Goal: Transaction & Acquisition: Download file/media

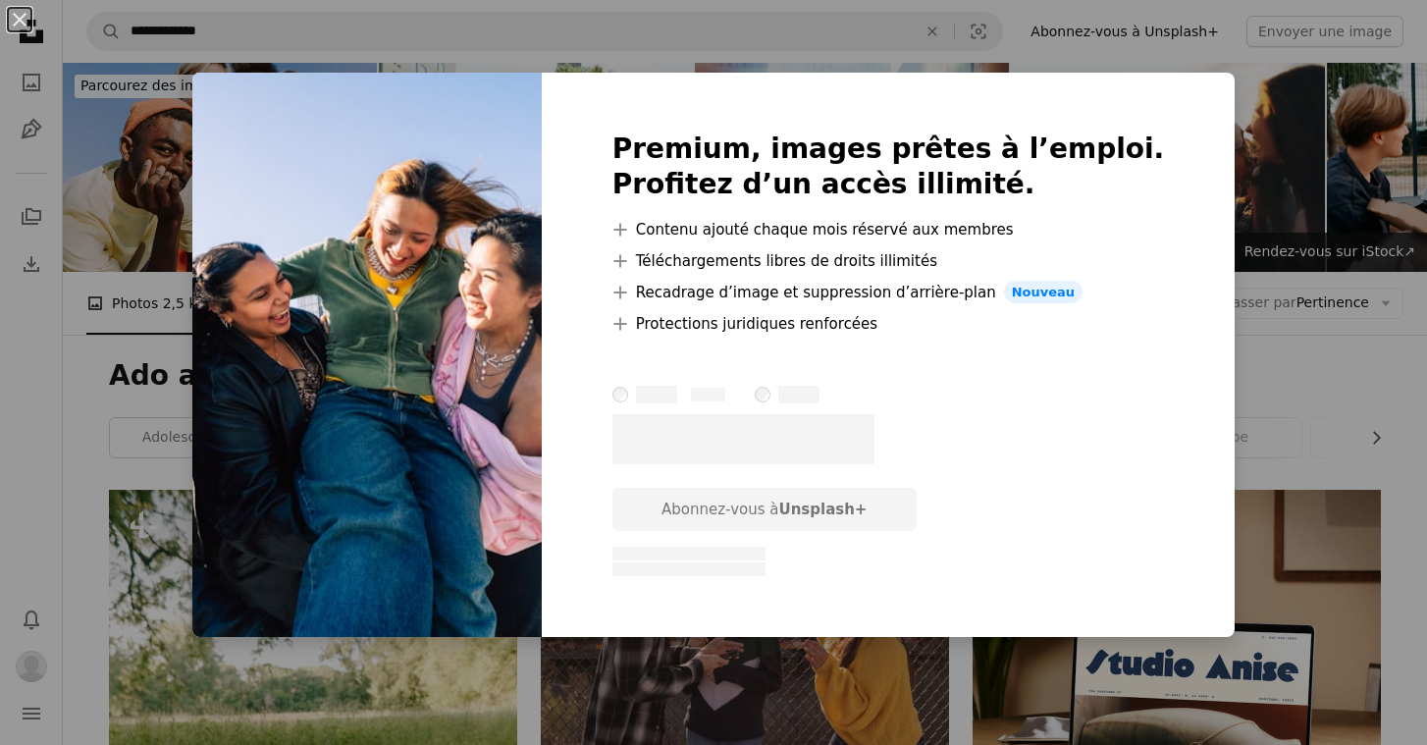
scroll to position [7749, 0]
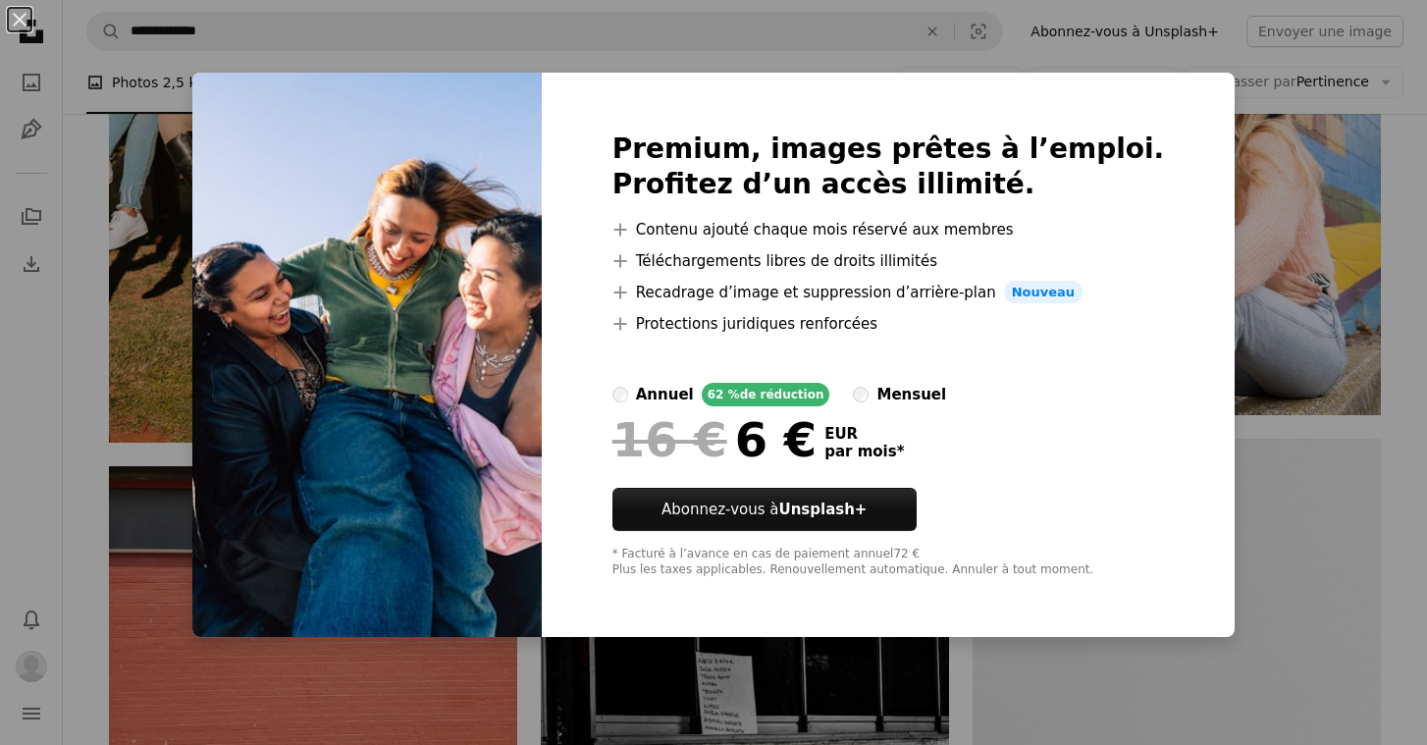
click at [1226, 477] on div "An X shape Premium, images prêtes à l’emploi. Profitez d’un accès illimité. A p…" at bounding box center [713, 372] width 1427 height 745
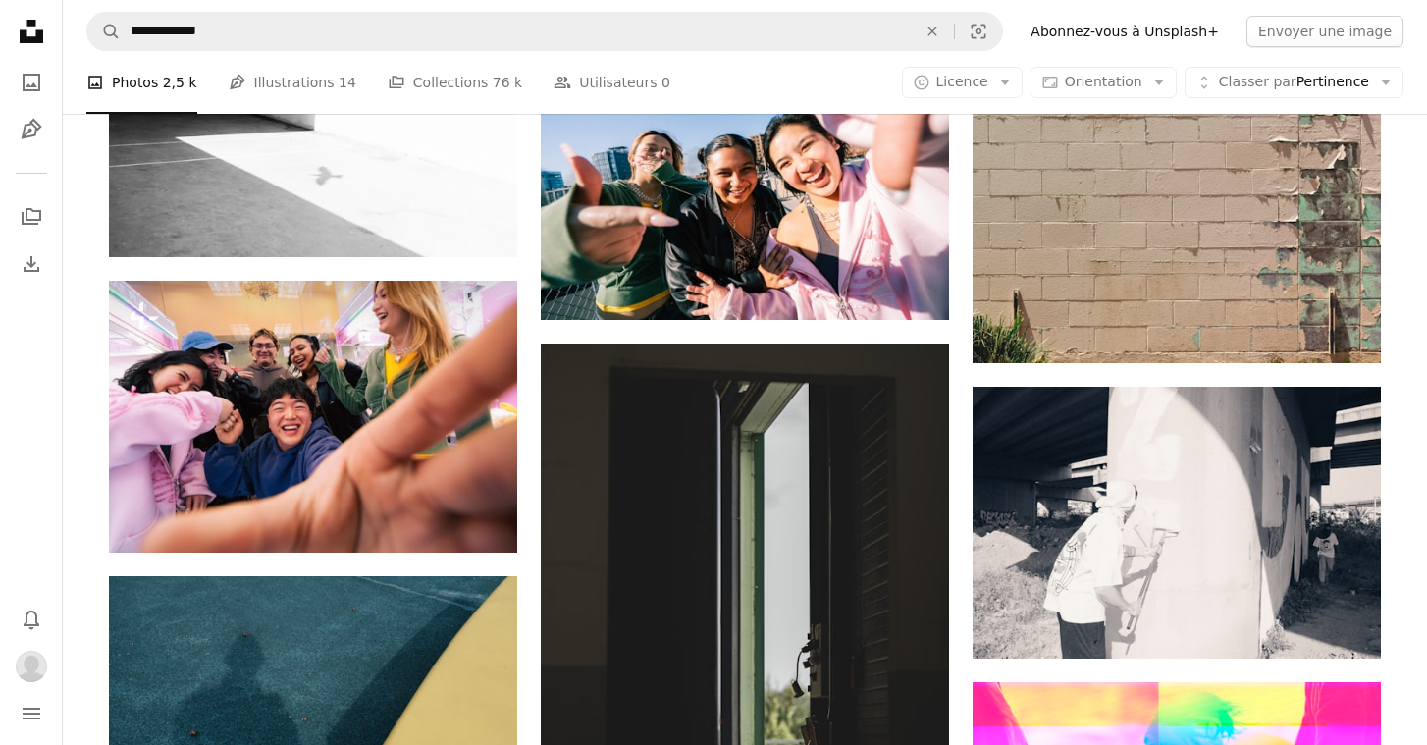
scroll to position [8847, 0]
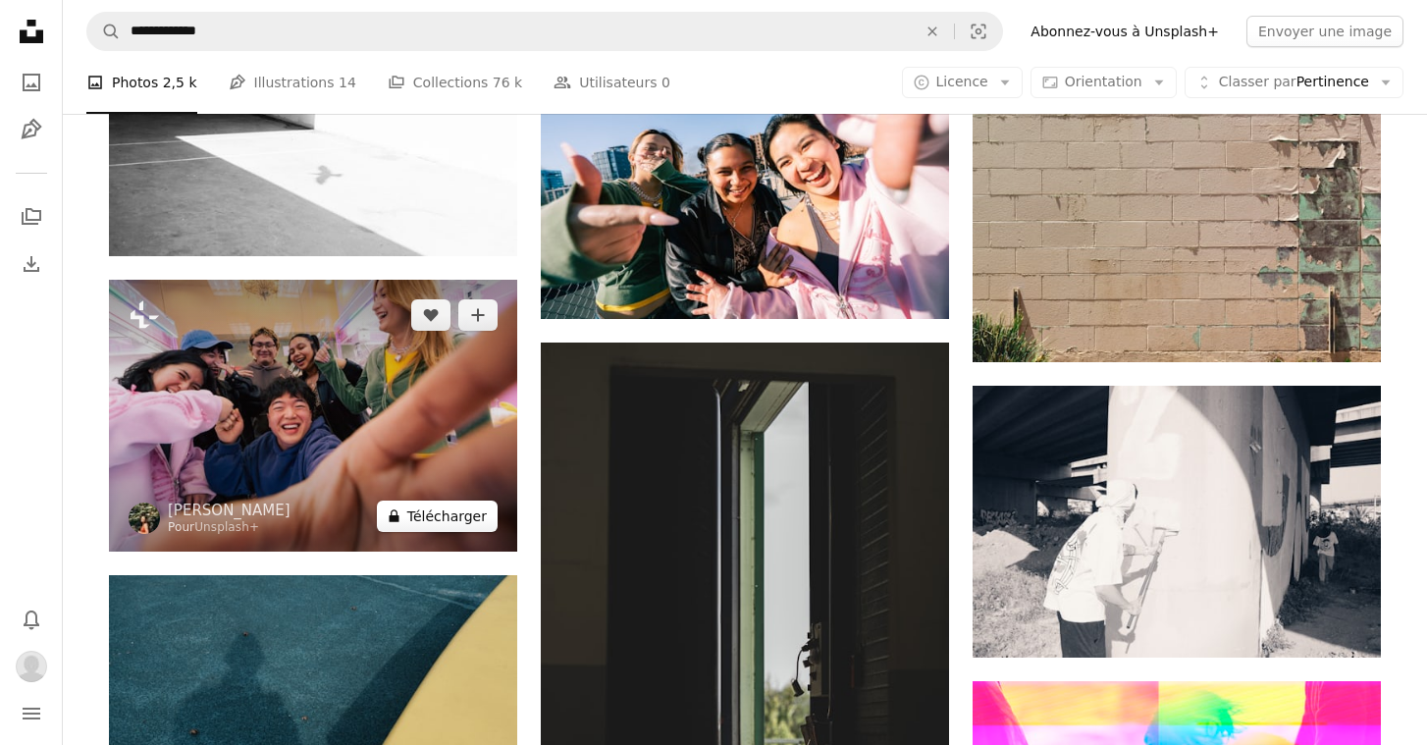
click at [455, 515] on button "A lock Télécharger" at bounding box center [437, 516] width 121 height 31
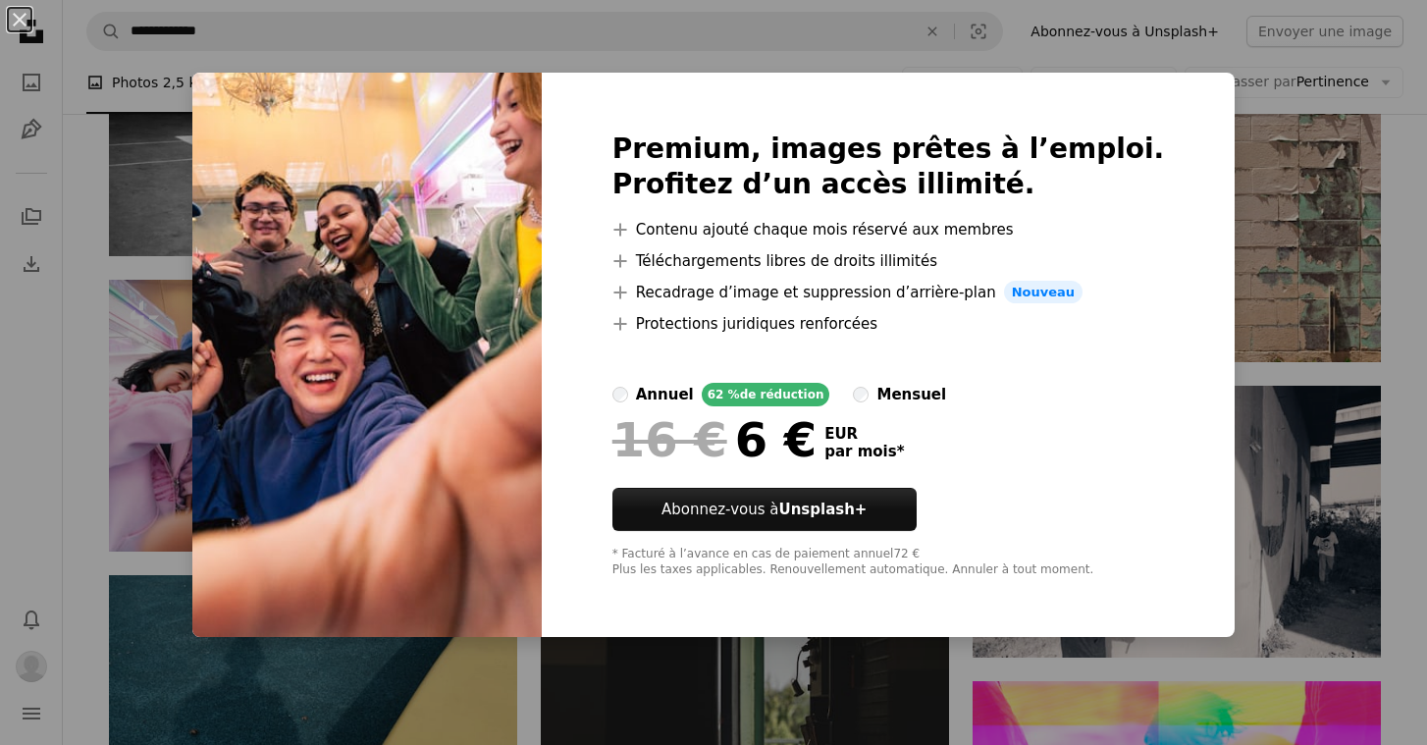
click at [1297, 226] on div "An X shape Premium, images prêtes à l’emploi. Profitez d’un accès illimité. A p…" at bounding box center [713, 372] width 1427 height 745
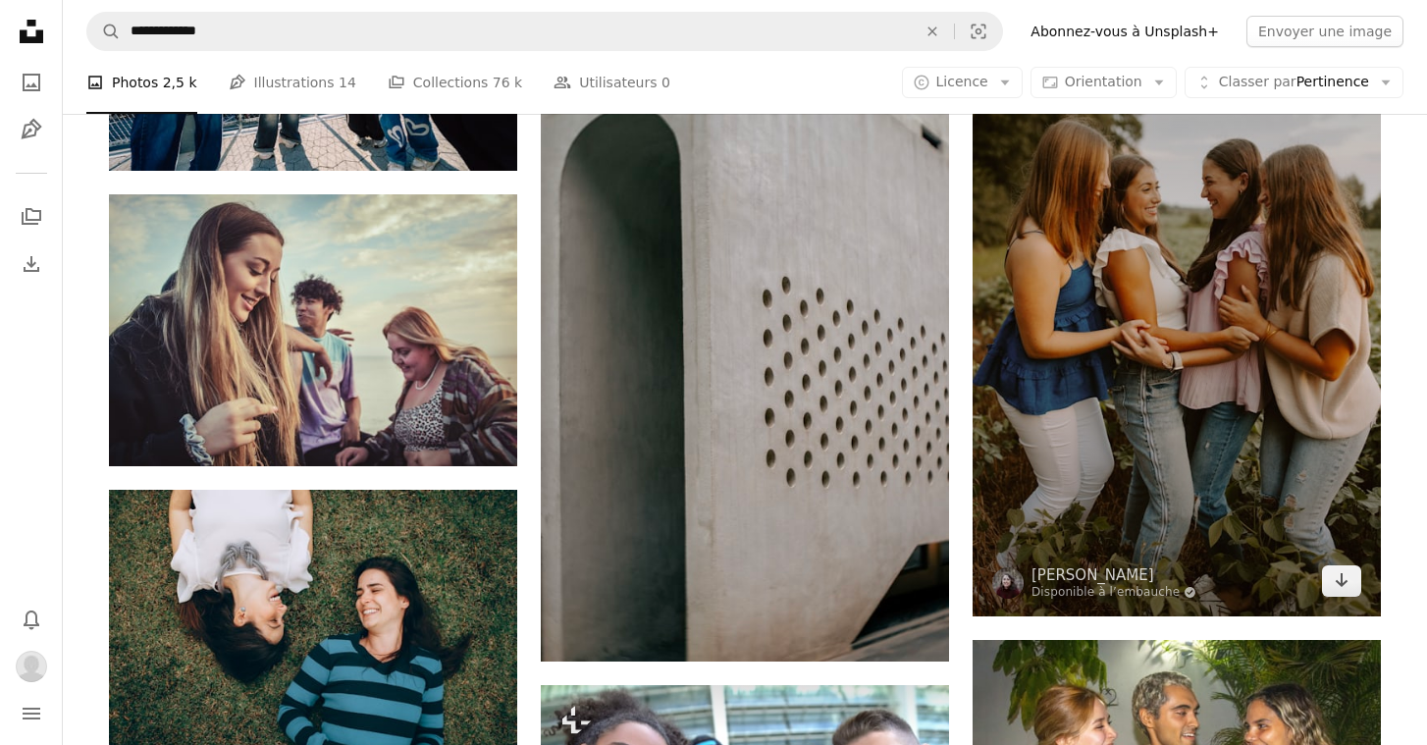
scroll to position [10069, 0]
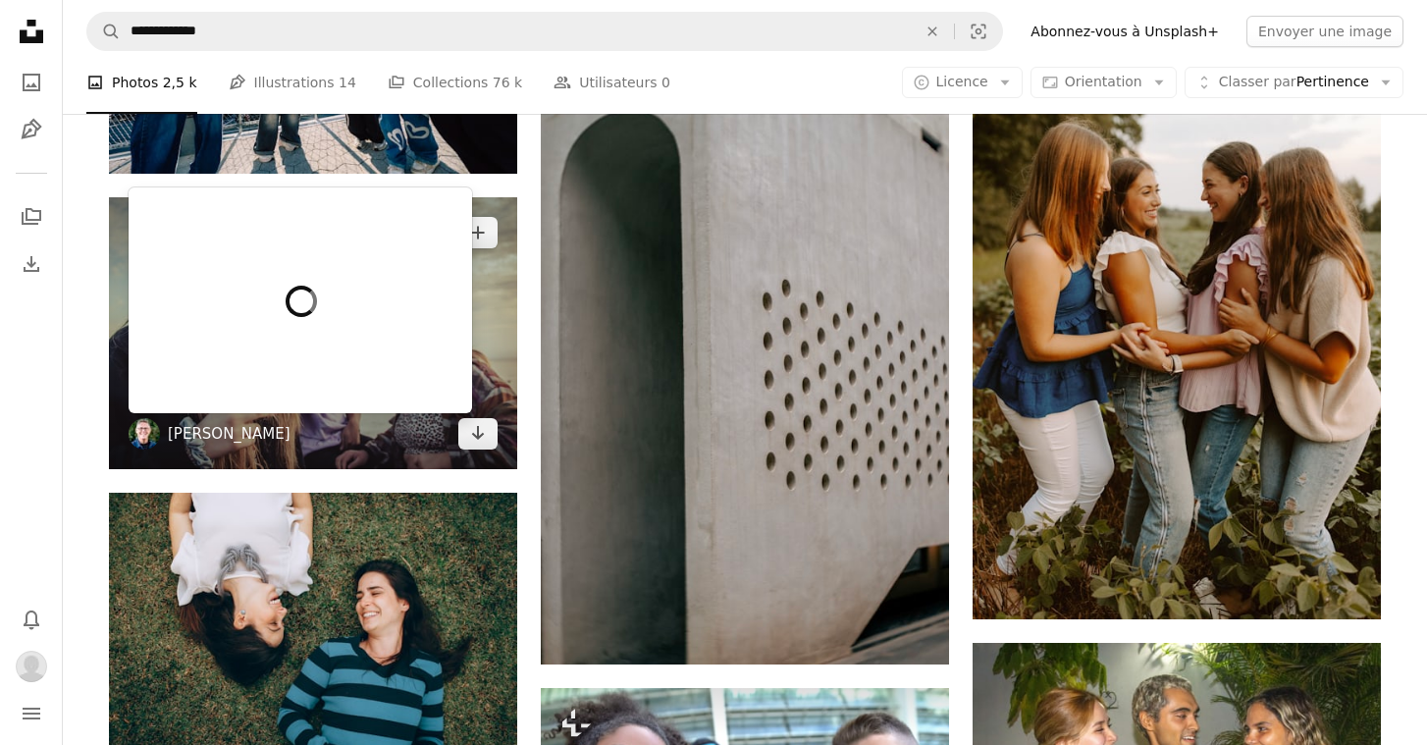
click at [235, 434] on link "[PERSON_NAME]" at bounding box center [229, 434] width 123 height 20
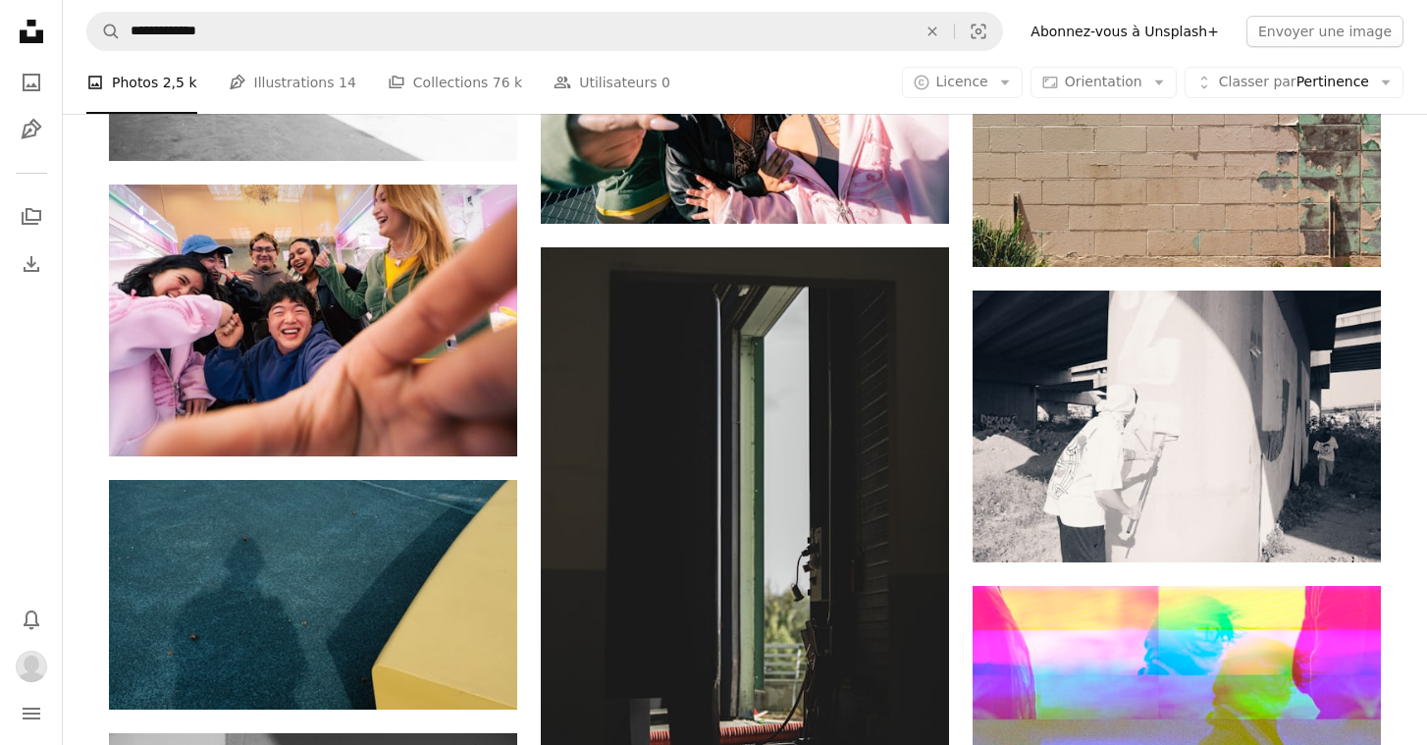
scroll to position [8936, 0]
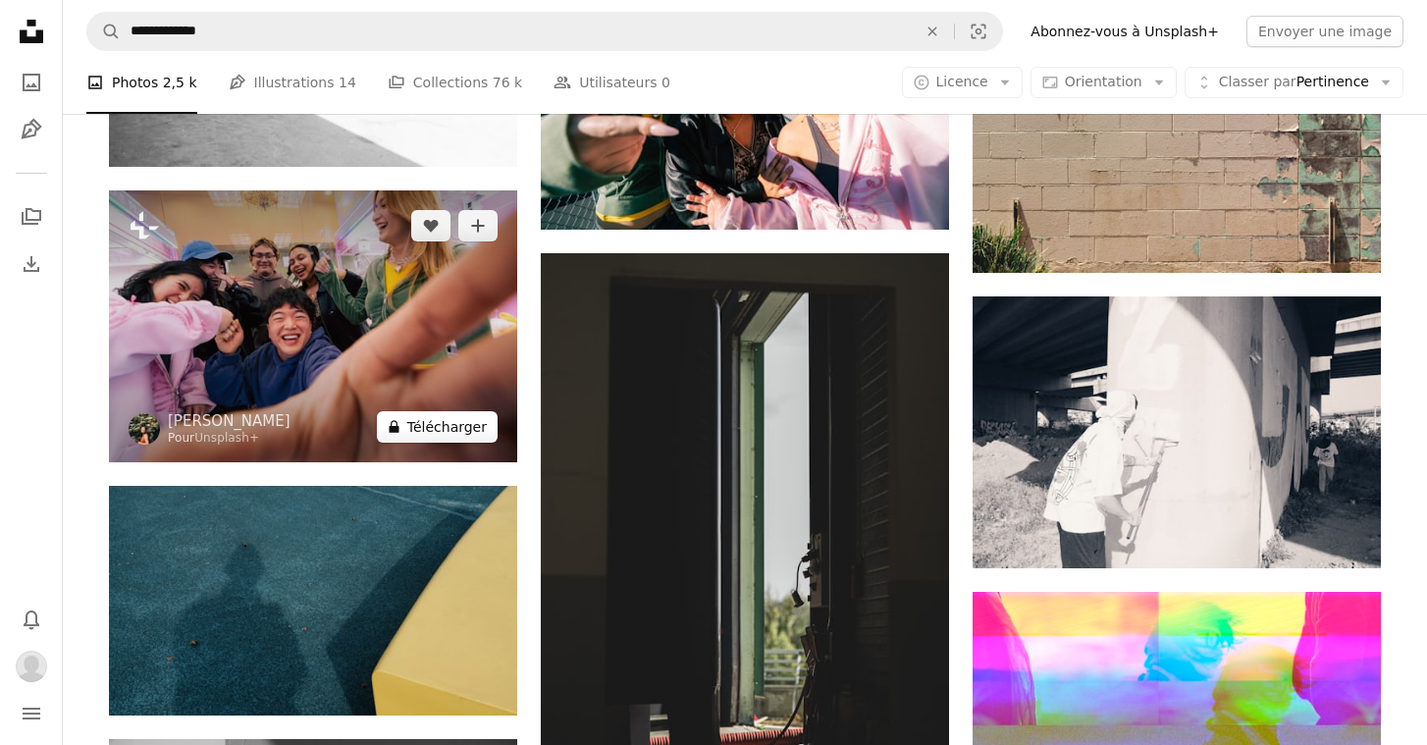
click at [412, 430] on button "A lock Télécharger" at bounding box center [437, 426] width 121 height 31
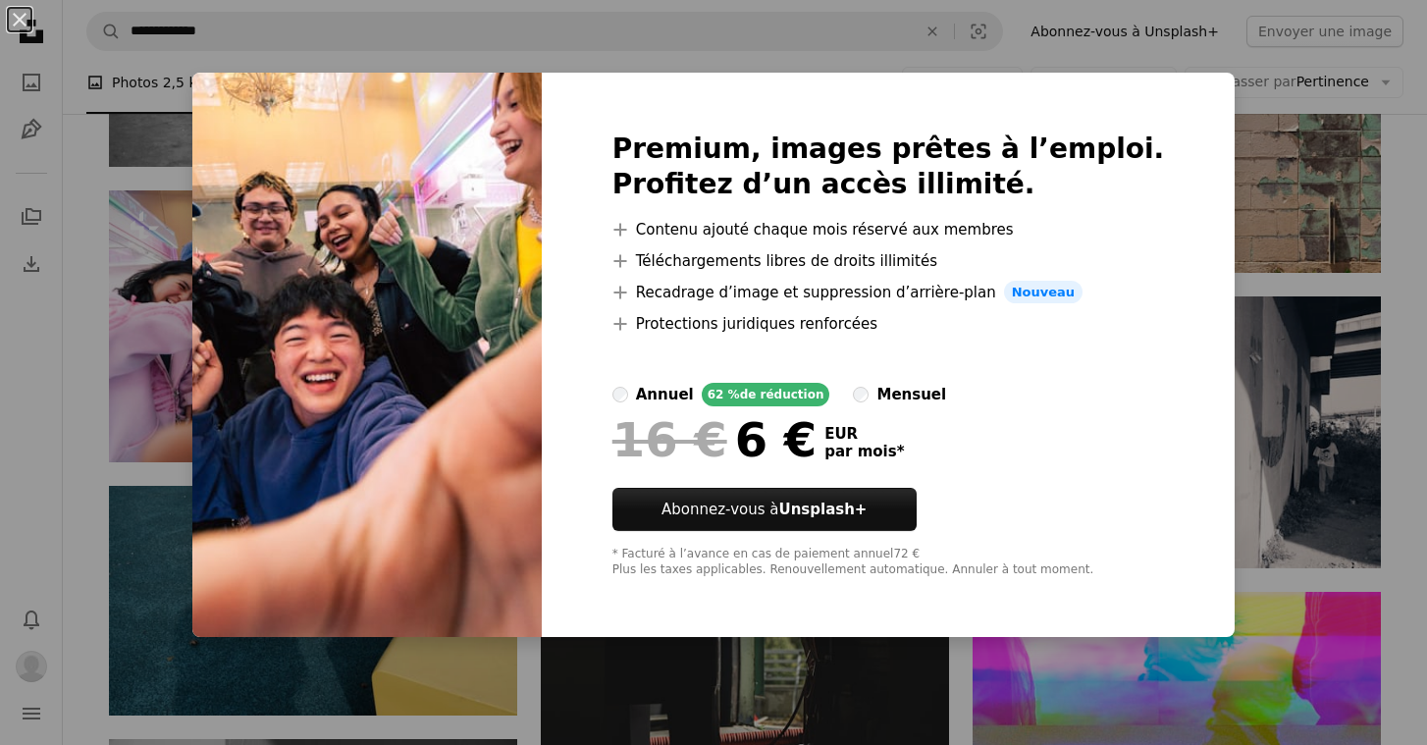
click at [199, 400] on div "An X shape Premium, images prêtes à l’emploi. Profitez d’un accès illimité. A p…" at bounding box center [713, 372] width 1427 height 745
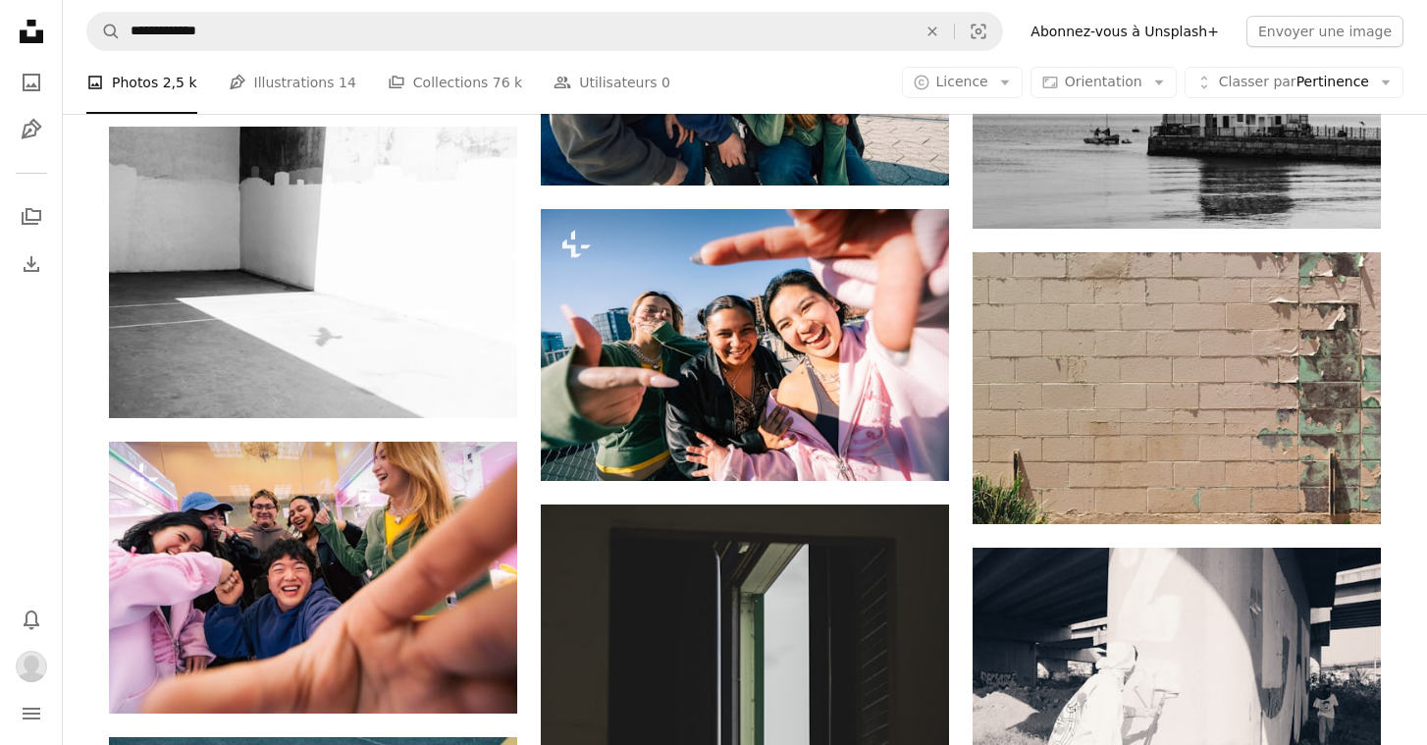
scroll to position [8684, 0]
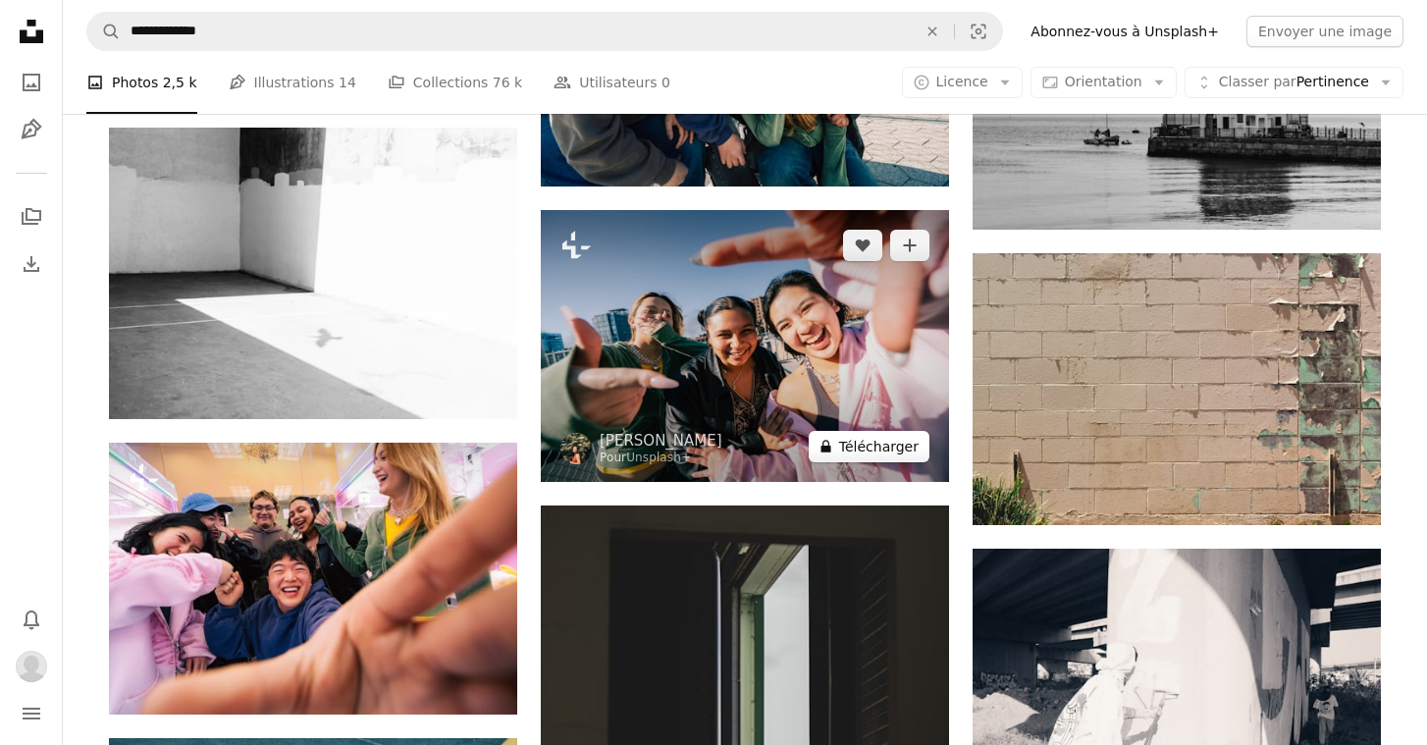
click at [845, 448] on button "A lock Télécharger" at bounding box center [869, 446] width 121 height 31
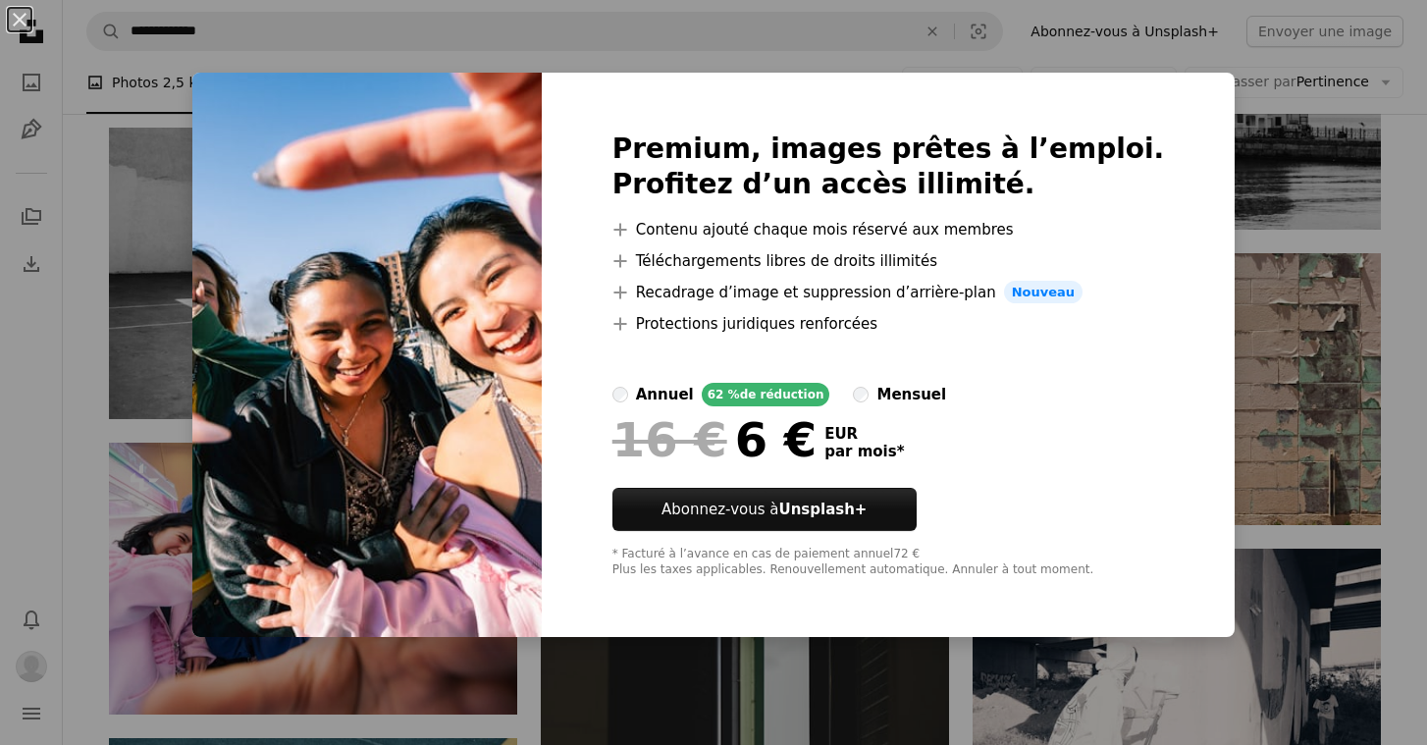
click at [1228, 290] on div "An X shape Premium, images prêtes à l’emploi. Profitez d’un accès illimité. A p…" at bounding box center [713, 372] width 1427 height 745
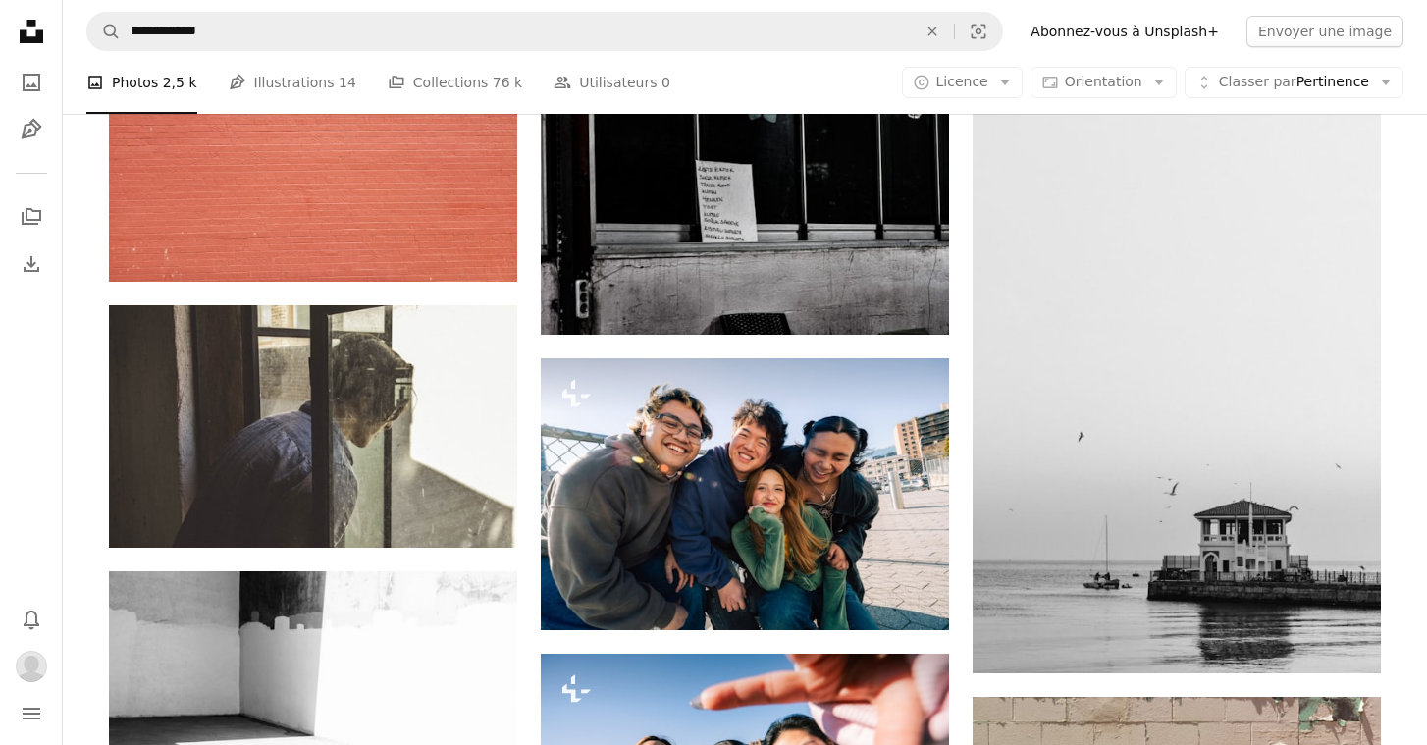
scroll to position [8243, 0]
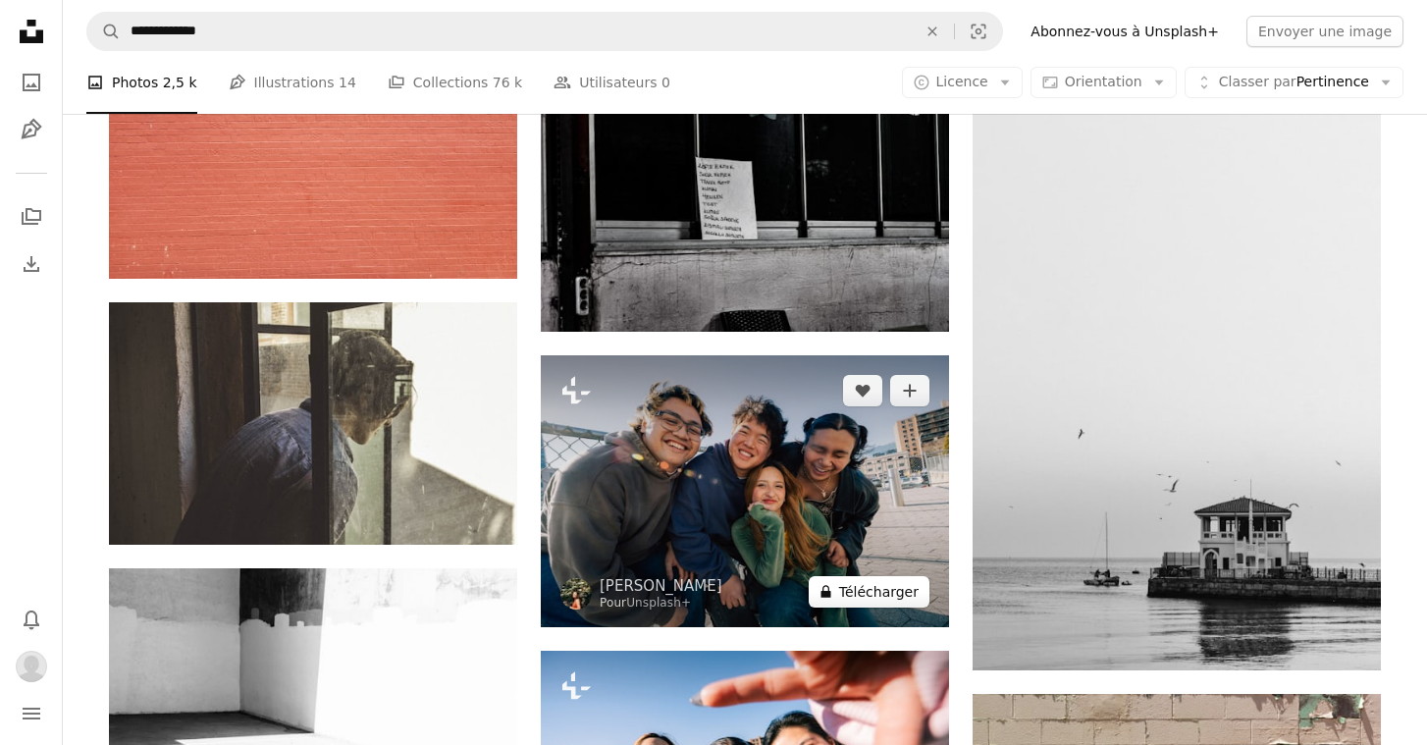
click at [848, 587] on button "A lock Télécharger" at bounding box center [869, 591] width 121 height 31
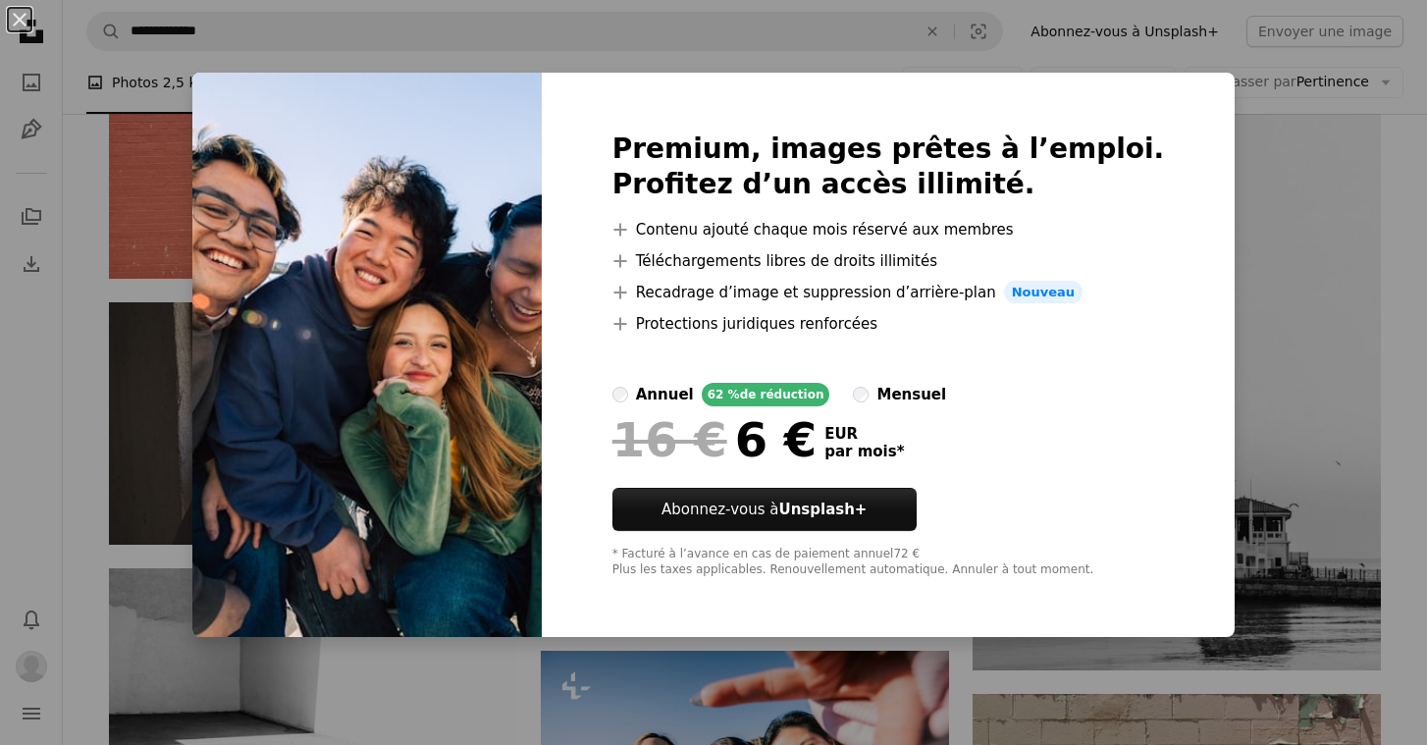
click at [1275, 256] on div "An X shape Premium, images prêtes à l’emploi. Profitez d’un accès illimité. A p…" at bounding box center [713, 372] width 1427 height 745
